Goal: Transaction & Acquisition: Purchase product/service

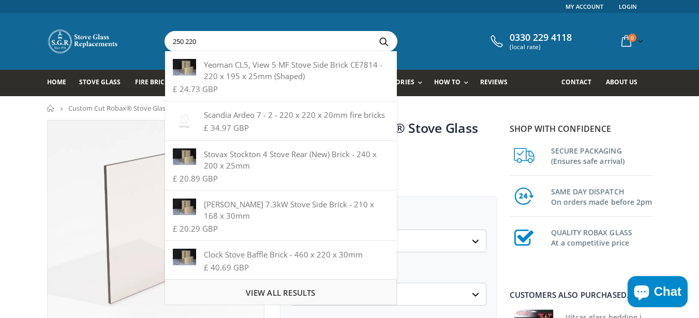
type input "250 220"
click at [263, 288] on span "View all results" at bounding box center [280, 293] width 69 height 10
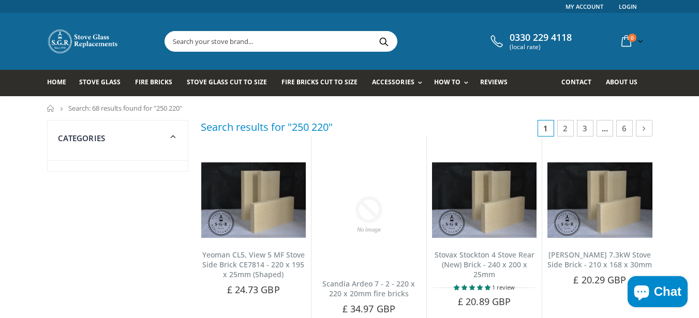
click at [250, 49] on input "text" at bounding box center [339, 42] width 348 height 20
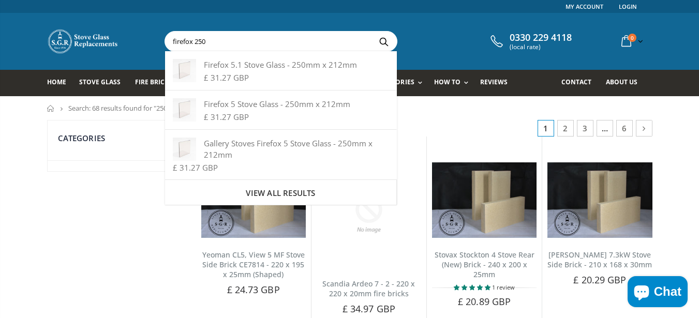
type input "firefox 250"
click at [372, 32] on button "Search" at bounding box center [383, 42] width 23 height 20
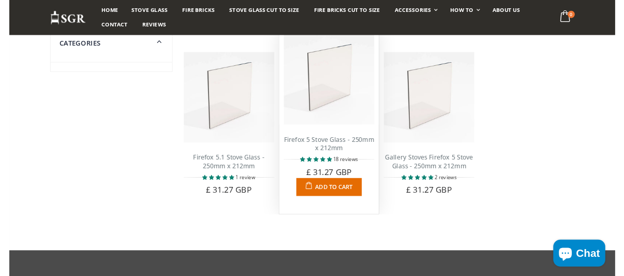
scroll to position [124, 0]
